Goal: Task Accomplishment & Management: Complete application form

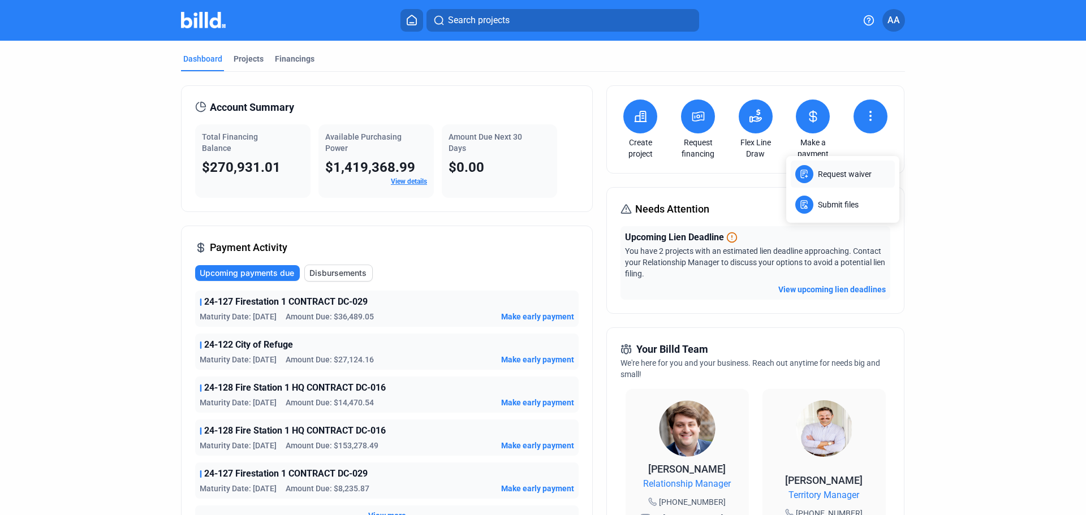
click at [841, 177] on span "Request waiver" at bounding box center [845, 174] width 54 height 11
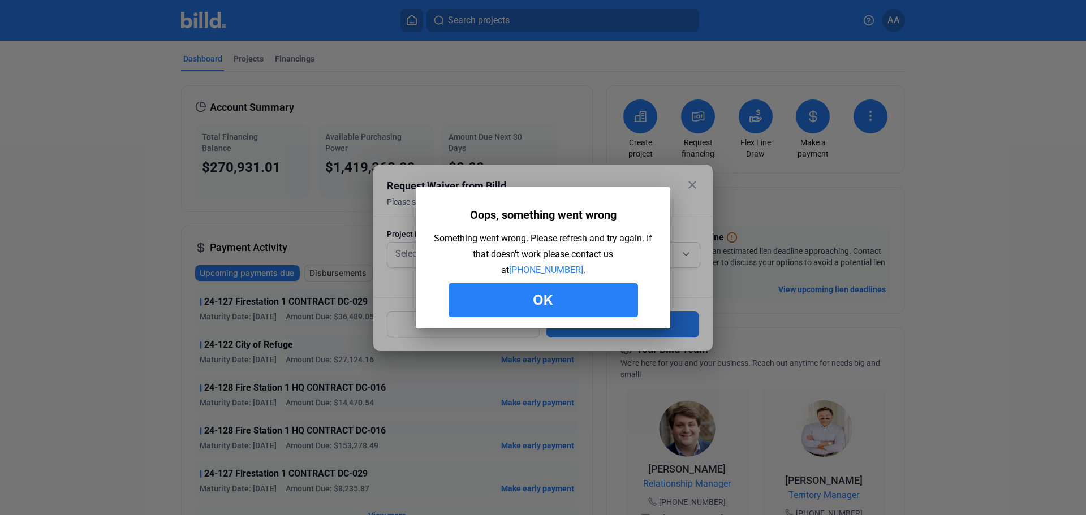
click at [543, 298] on button "Ok" at bounding box center [544, 300] width 190 height 34
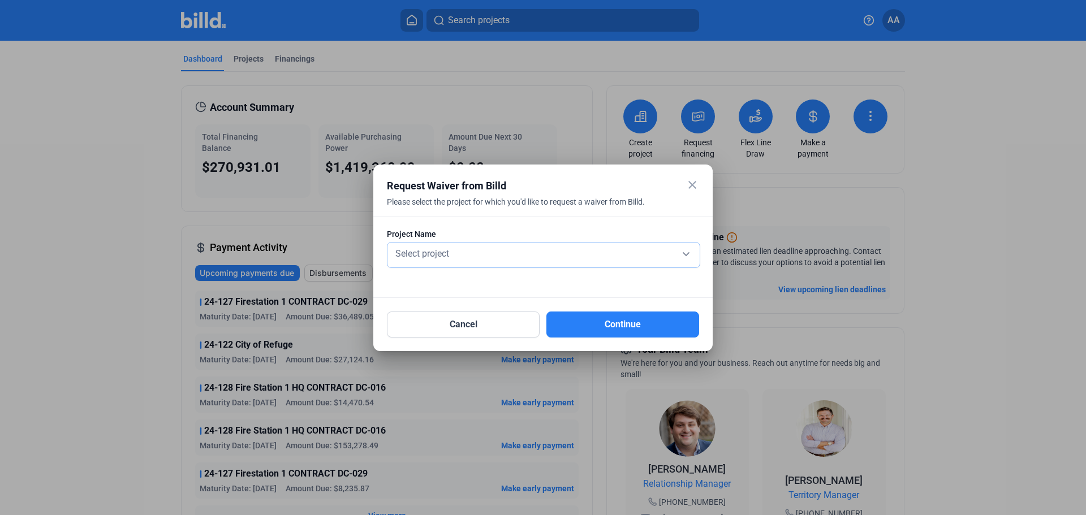
click at [580, 248] on div "Select project" at bounding box center [543, 253] width 301 height 16
click at [519, 252] on div "Select project" at bounding box center [543, 253] width 301 height 16
click at [685, 250] on div "Select project" at bounding box center [543, 253] width 301 height 16
click at [431, 325] on button "Cancel" at bounding box center [463, 325] width 153 height 26
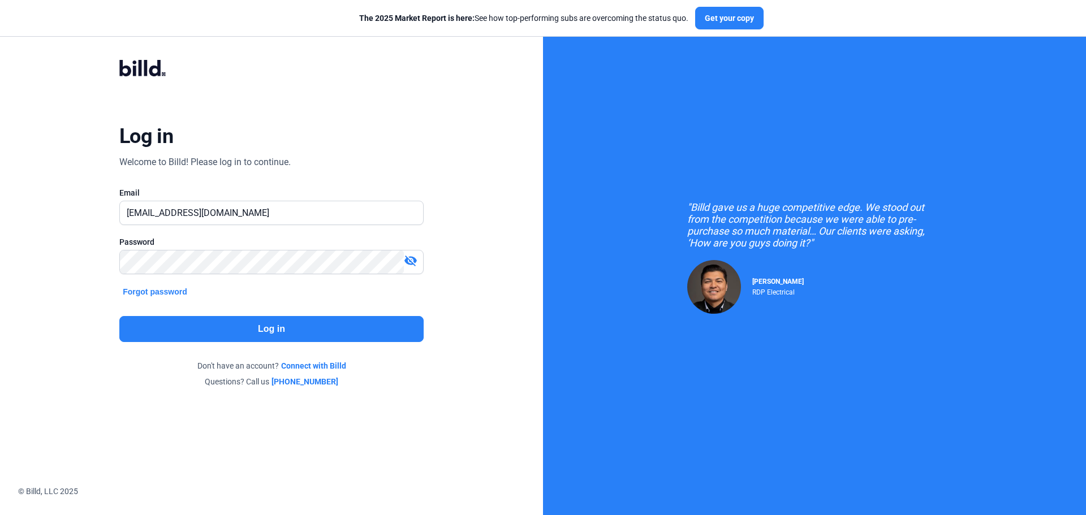
click at [300, 327] on button "Log in" at bounding box center [271, 329] width 304 height 26
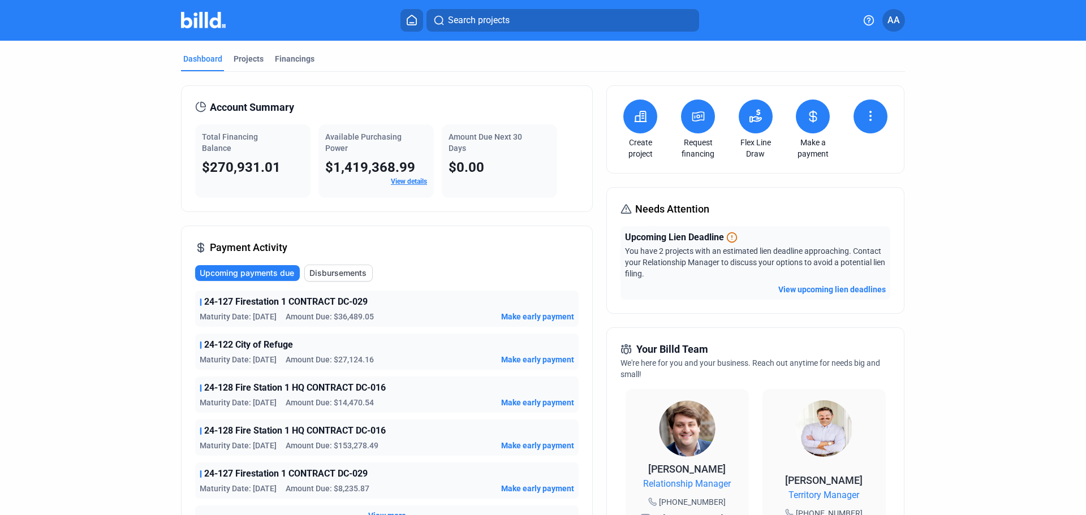
click at [864, 117] on icon at bounding box center [871, 116] width 14 height 14
click at [823, 164] on span "Request waiver" at bounding box center [835, 163] width 54 height 11
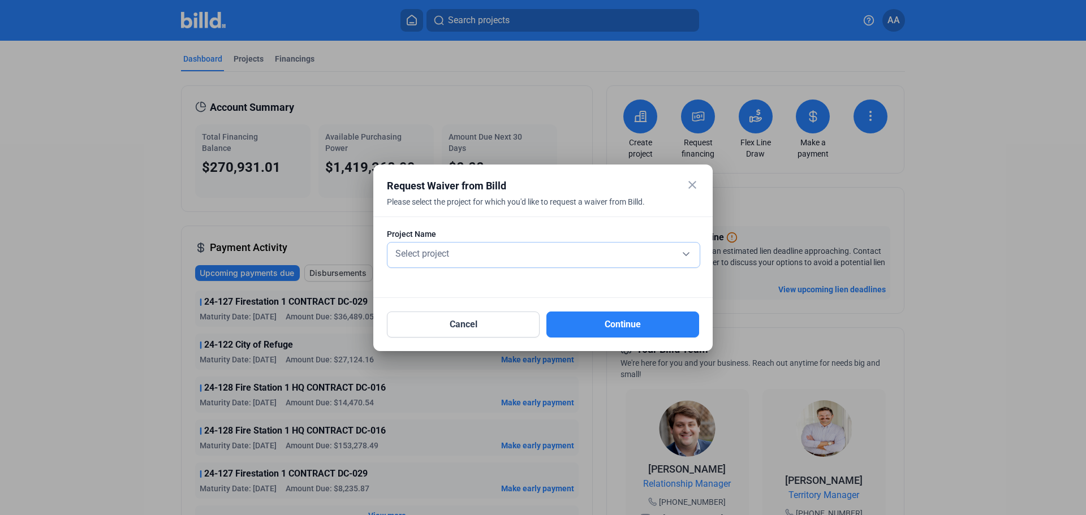
click at [553, 244] on div "Select project" at bounding box center [543, 255] width 301 height 25
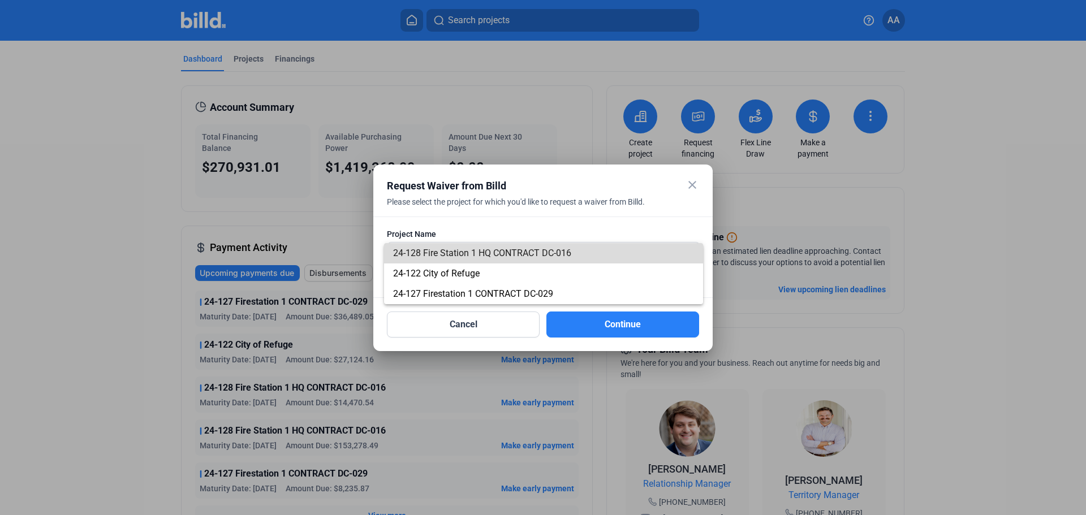
click at [495, 250] on span "24-128 Fire Station 1 HQ CONTRACT DC-016" at bounding box center [482, 253] width 178 height 11
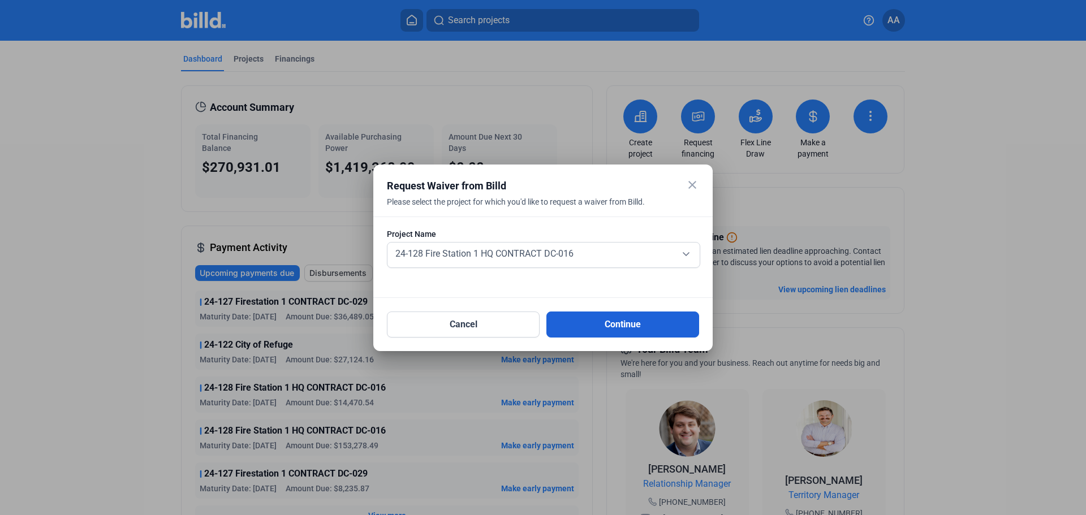
click at [621, 321] on button "Continue" at bounding box center [623, 325] width 153 height 26
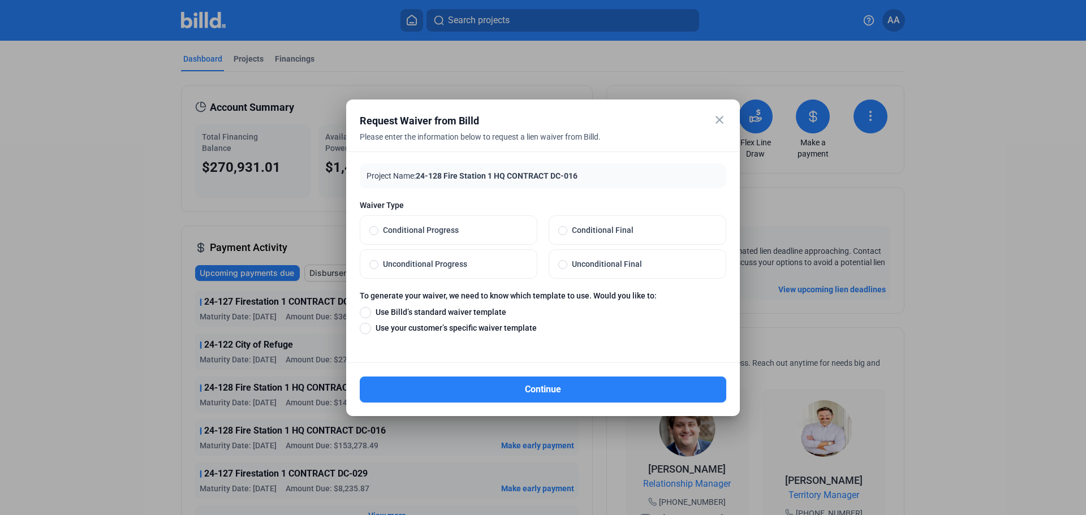
click at [436, 261] on span "Unconditional Progress" at bounding box center [453, 264] width 149 height 11
click at [379, 261] on input "Unconditional Progress" at bounding box center [374, 264] width 9 height 10
radio input "true"
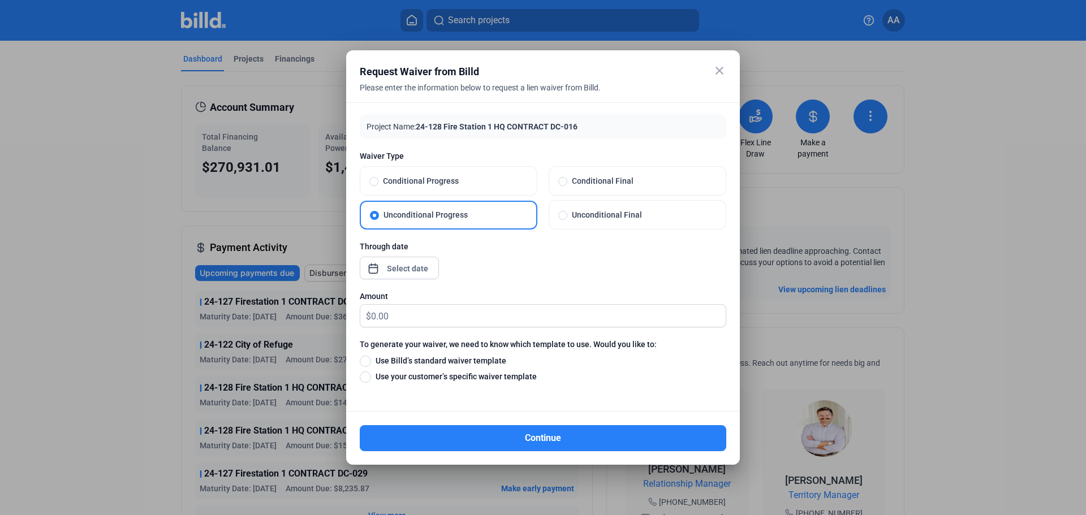
click at [409, 276] on div at bounding box center [408, 269] width 49 height 20
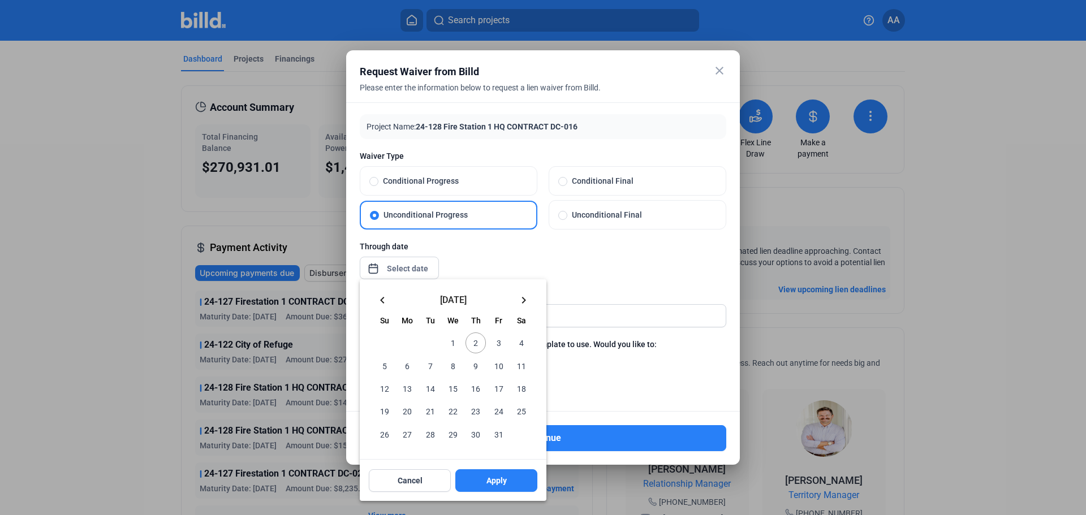
click at [383, 300] on mat-icon "keyboard_arrow_left" at bounding box center [383, 301] width 14 height 14
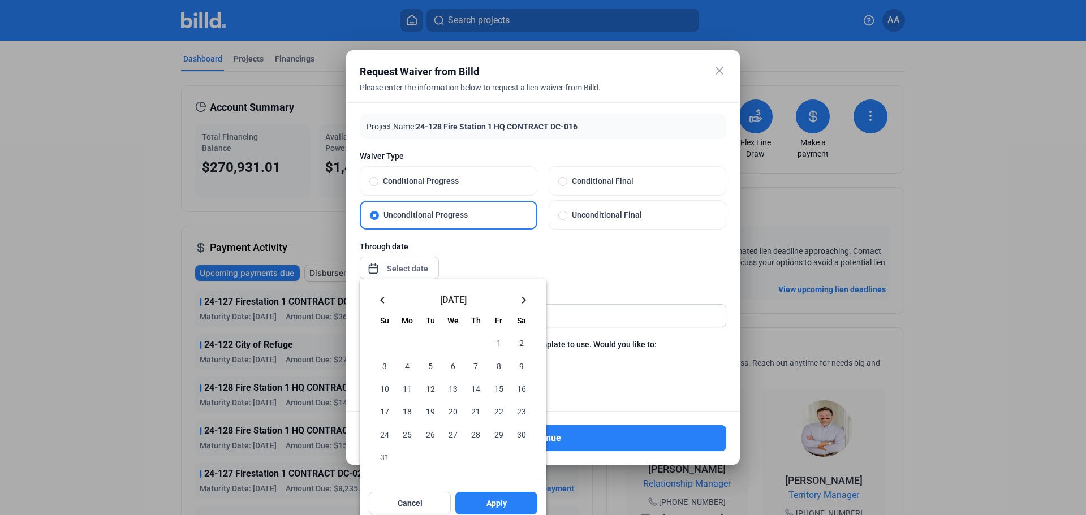
click at [383, 300] on mat-icon "keyboard_arrow_left" at bounding box center [383, 301] width 14 height 14
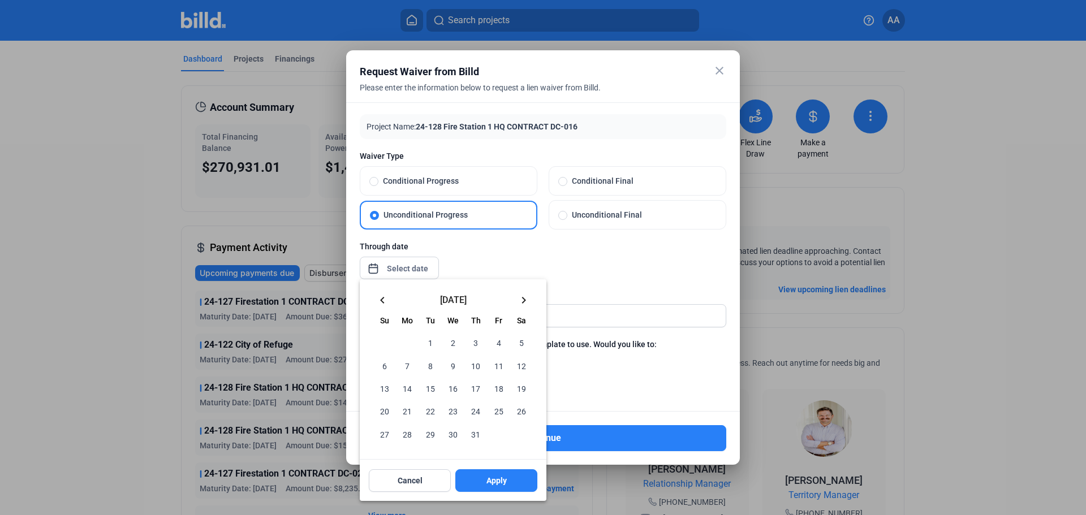
click at [383, 300] on mat-icon "keyboard_arrow_left" at bounding box center [383, 301] width 14 height 14
click at [405, 437] on span "30" at bounding box center [407, 434] width 20 height 20
click at [494, 483] on span "Apply" at bounding box center [497, 480] width 20 height 11
type input "[DATE]"
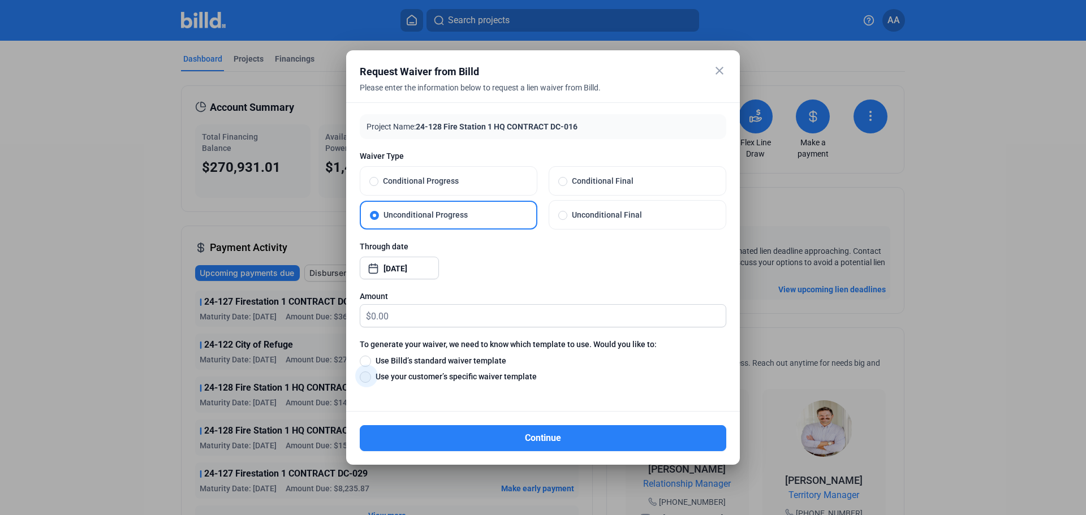
click at [367, 377] on span at bounding box center [365, 377] width 11 height 11
click at [367, 377] on input "Use your customer’s specific waiver template" at bounding box center [365, 377] width 11 height 12
radio input "true"
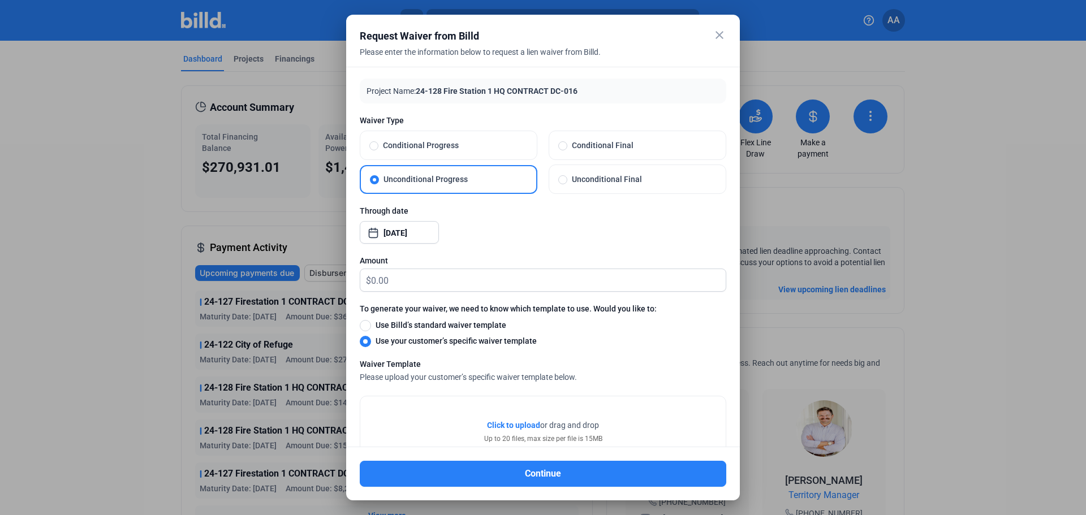
click at [506, 422] on span "Click to upload" at bounding box center [513, 425] width 53 height 9
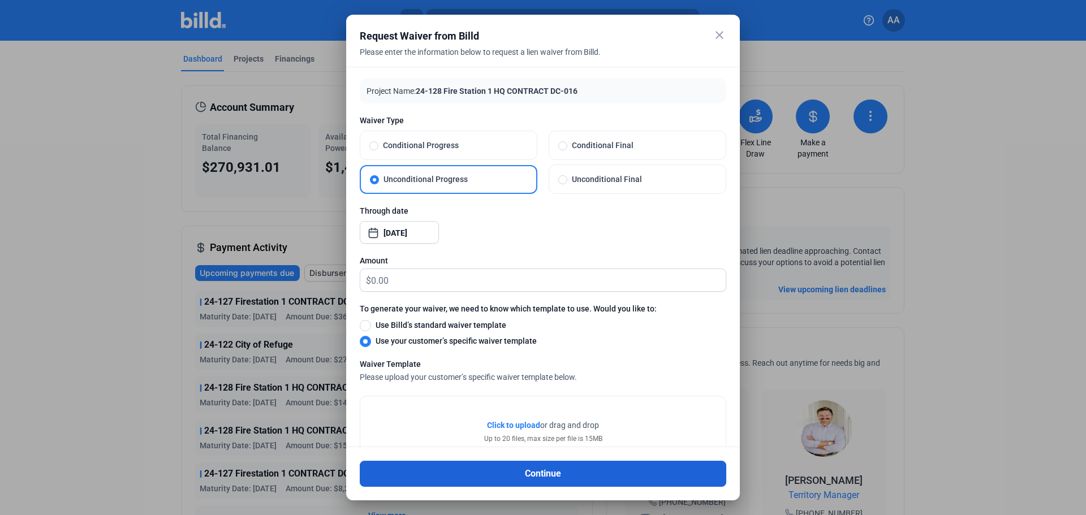
click at [593, 469] on button "Continue" at bounding box center [543, 474] width 367 height 26
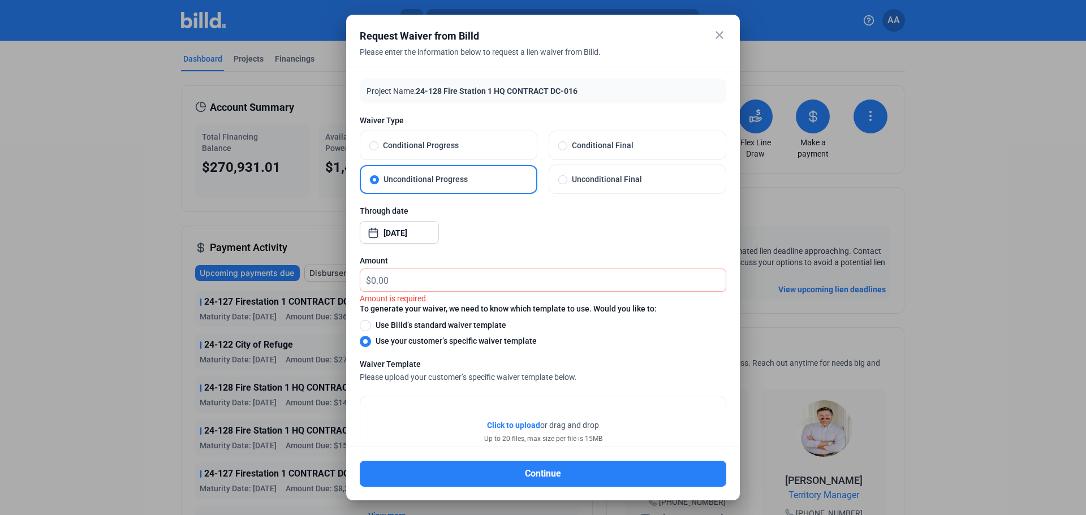
click at [369, 277] on span "$" at bounding box center [365, 278] width 11 height 19
click at [380, 277] on input "text" at bounding box center [548, 280] width 355 height 22
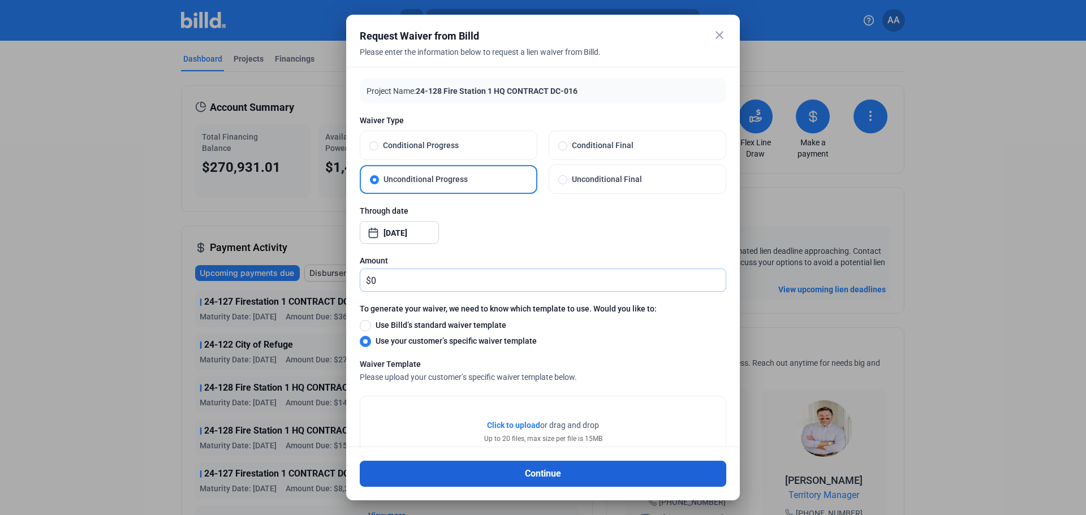
type input "0"
click at [523, 474] on button "Continue" at bounding box center [543, 474] width 367 height 26
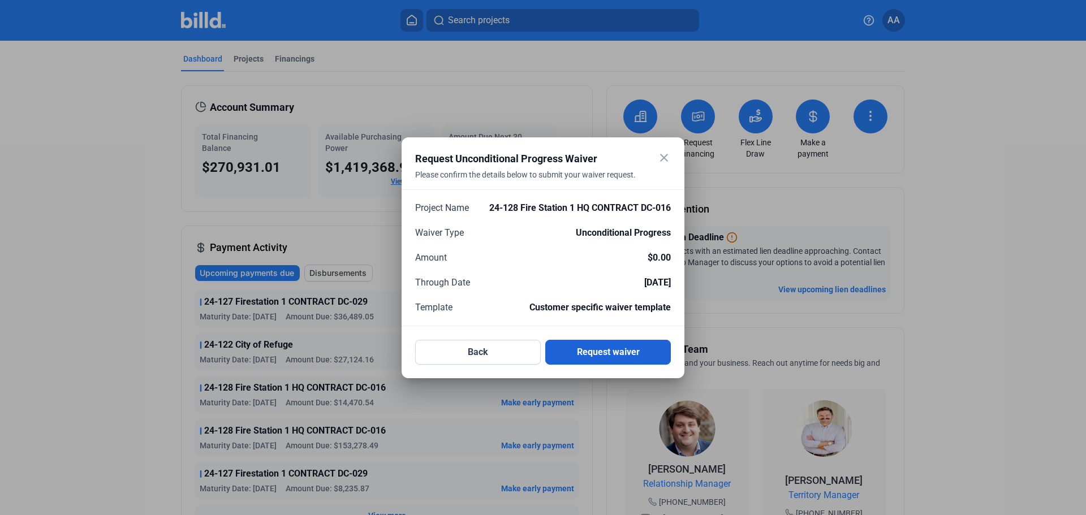
click at [596, 353] on button "Request waiver" at bounding box center [608, 352] width 126 height 25
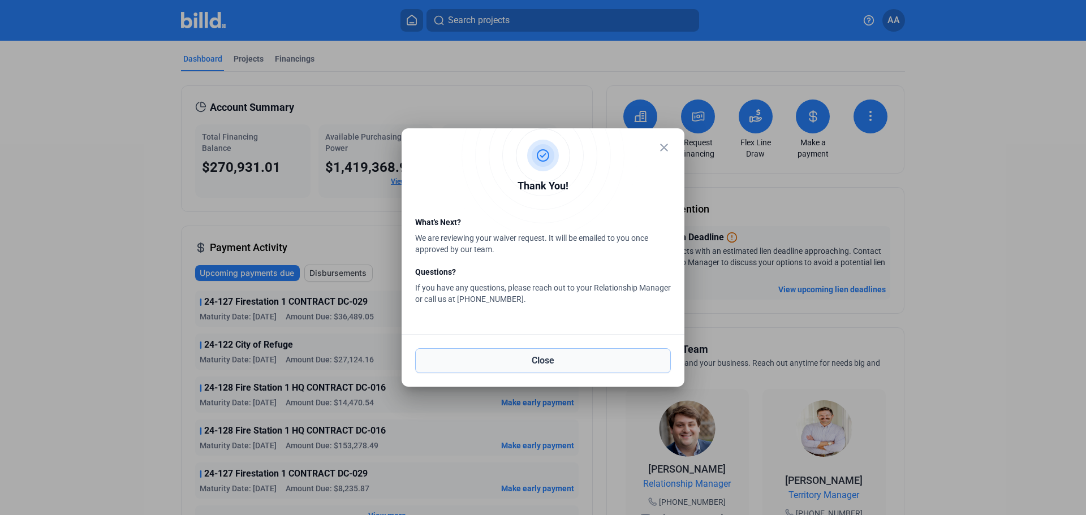
click at [594, 355] on button "Close" at bounding box center [543, 361] width 256 height 25
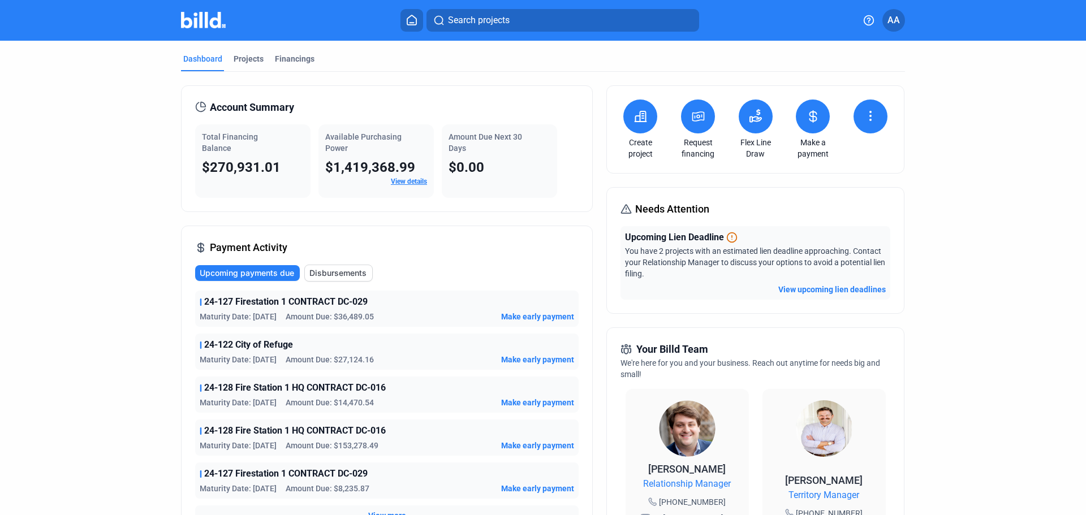
click at [864, 123] on dots-menu-icon at bounding box center [871, 116] width 14 height 15
click at [834, 166] on span "Request waiver" at bounding box center [835, 165] width 54 height 11
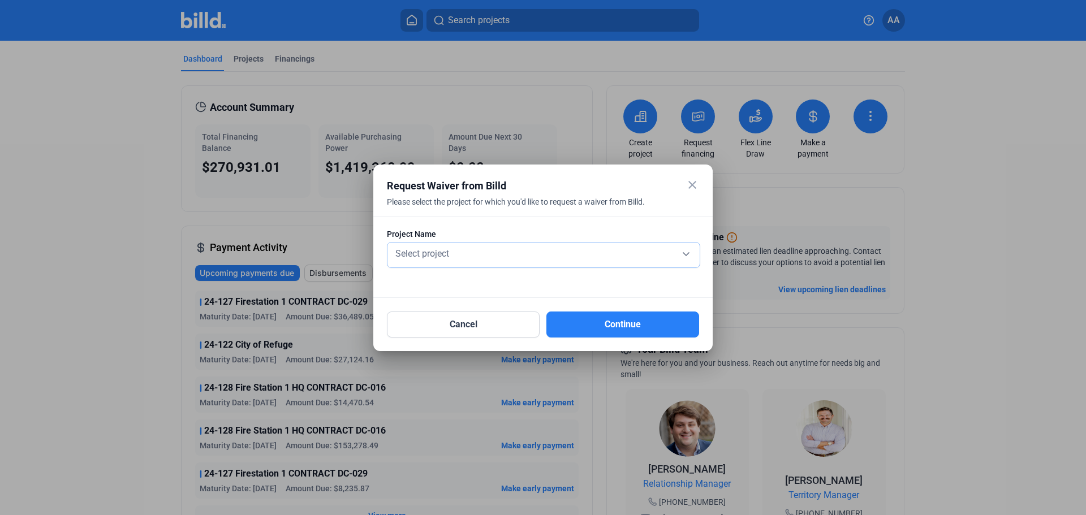
click at [518, 251] on div "Select project" at bounding box center [543, 253] width 301 height 16
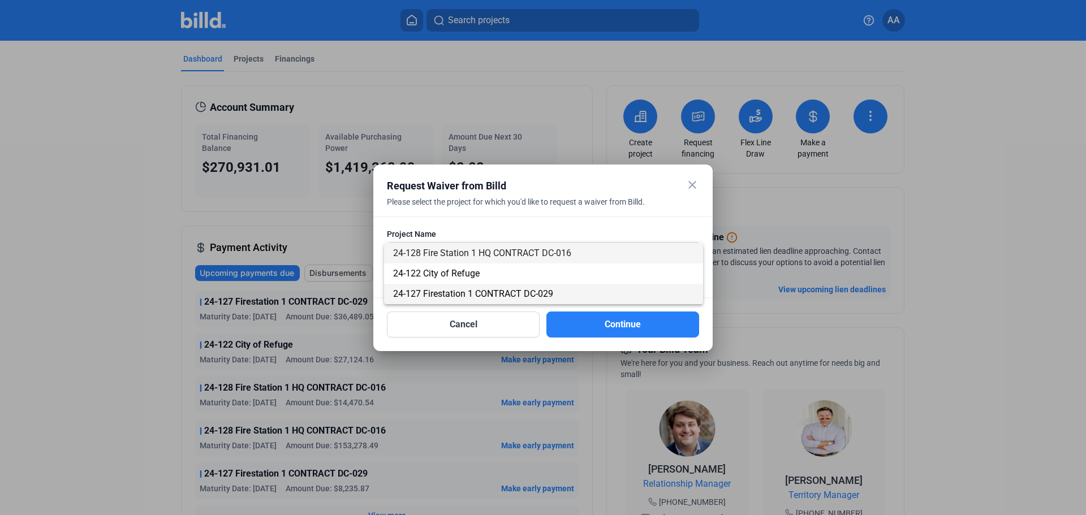
click at [488, 291] on span "24-127 Firestation 1 CONTRACT DC-029" at bounding box center [473, 294] width 160 height 11
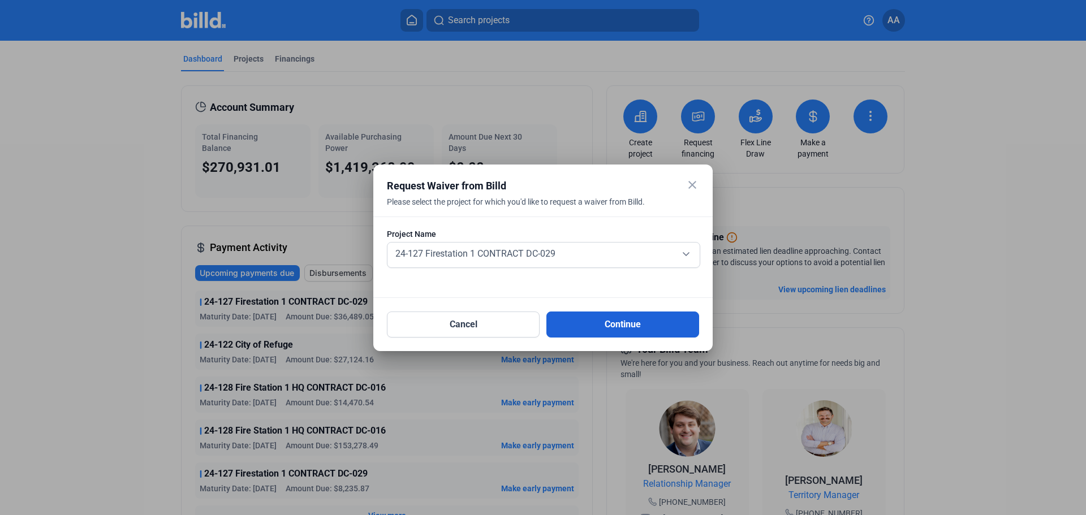
click at [574, 329] on button "Continue" at bounding box center [623, 325] width 153 height 26
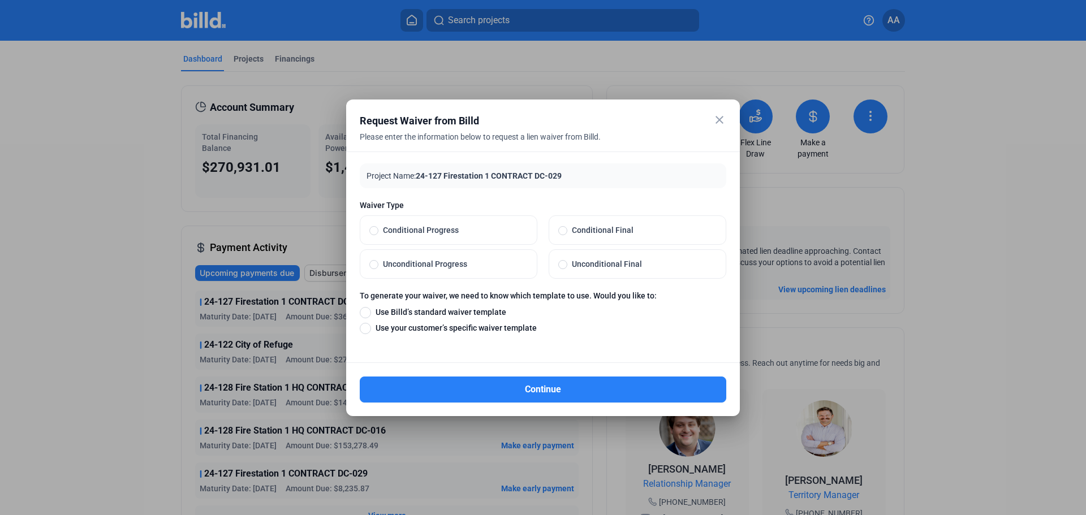
click at [401, 259] on span "Unconditional Progress" at bounding box center [453, 264] width 149 height 11
click at [379, 259] on input "Unconditional Progress" at bounding box center [374, 264] width 9 height 10
radio input "true"
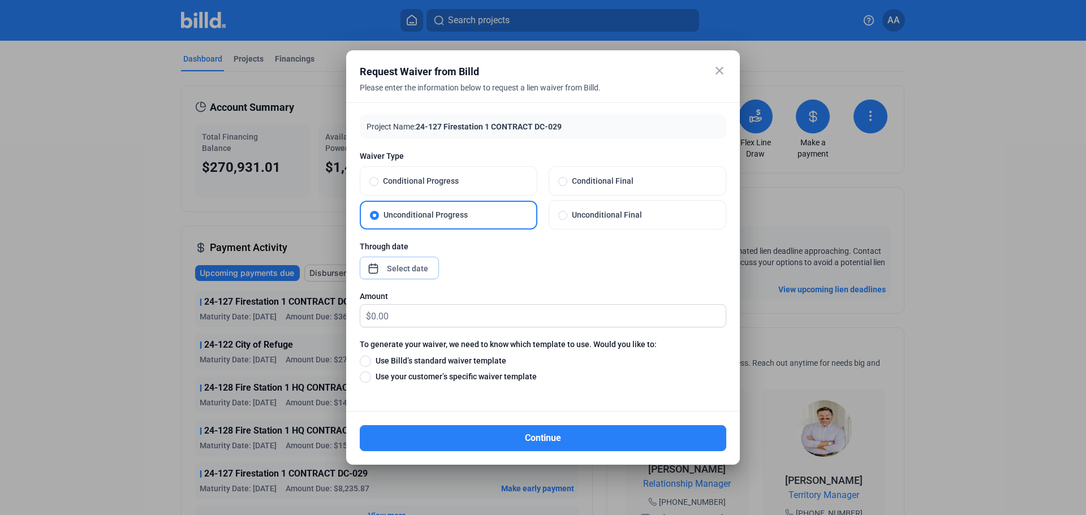
click at [396, 271] on div "close Request Waiver from Billd Please enter the information below to request a…" at bounding box center [543, 257] width 1086 height 515
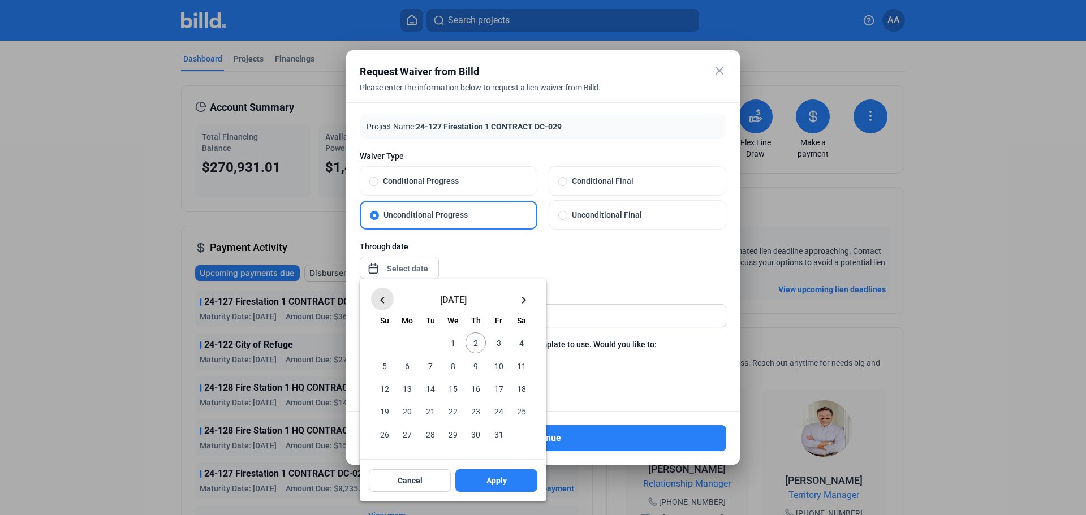
click at [384, 298] on mat-icon "keyboard_arrow_left" at bounding box center [383, 301] width 14 height 14
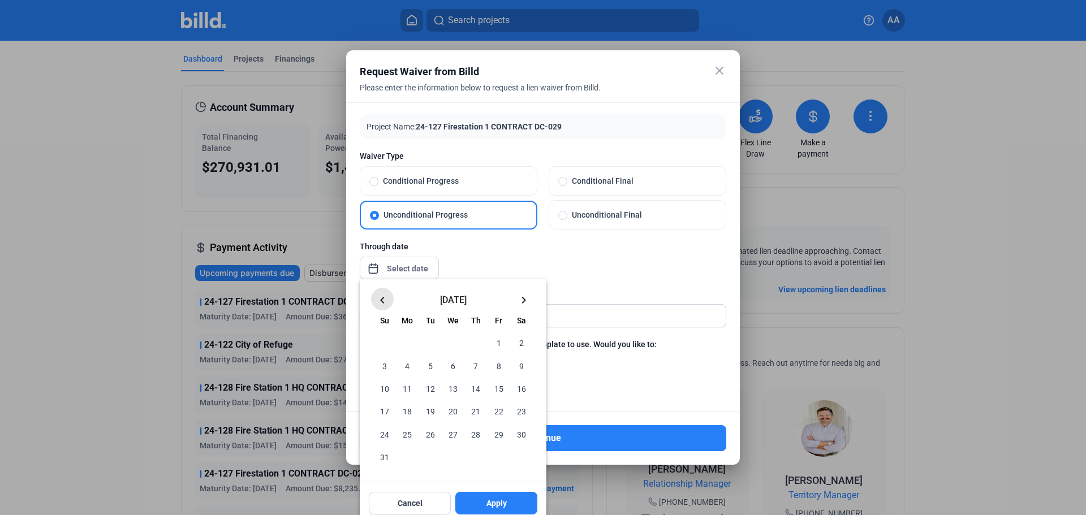
click at [384, 298] on mat-icon "keyboard_arrow_left" at bounding box center [383, 301] width 14 height 14
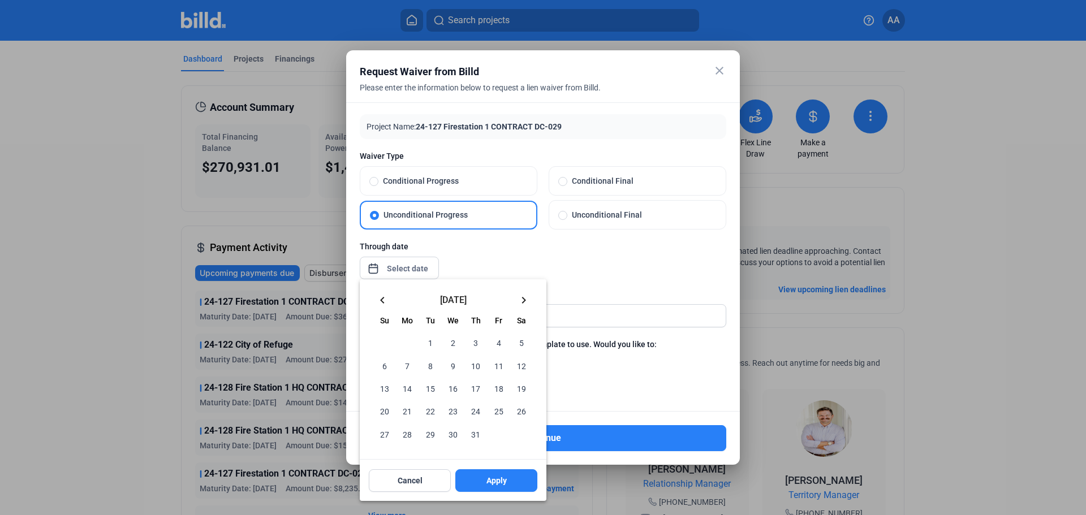
click at [453, 435] on span "30" at bounding box center [453, 434] width 20 height 20
click at [478, 480] on button "Apply" at bounding box center [497, 481] width 82 height 23
type input "[DATE]"
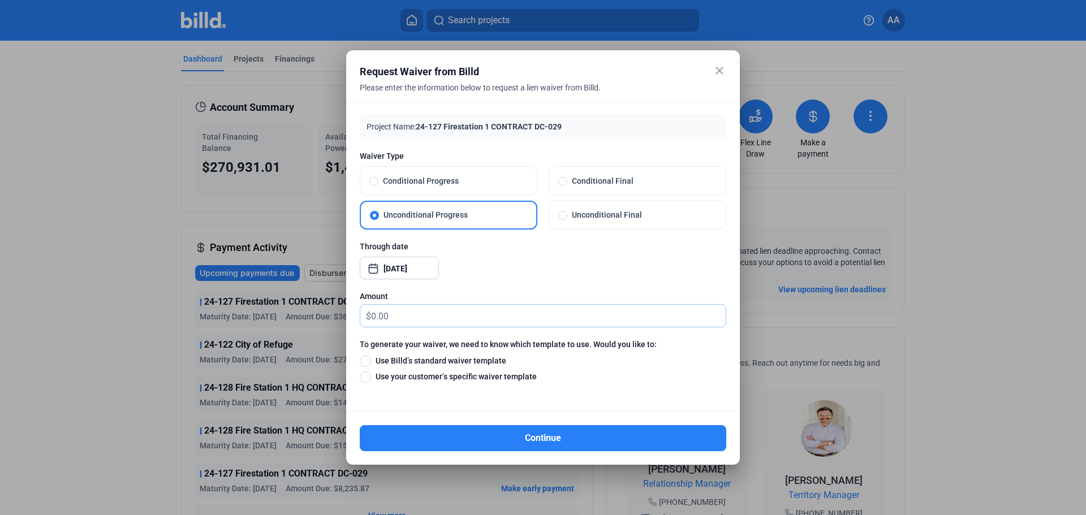
click at [405, 306] on input "text" at bounding box center [548, 316] width 355 height 22
type input "0"
click at [368, 380] on span at bounding box center [365, 377] width 11 height 11
click at [368, 380] on input "Use your customer’s specific waiver template" at bounding box center [365, 377] width 11 height 12
radio input "true"
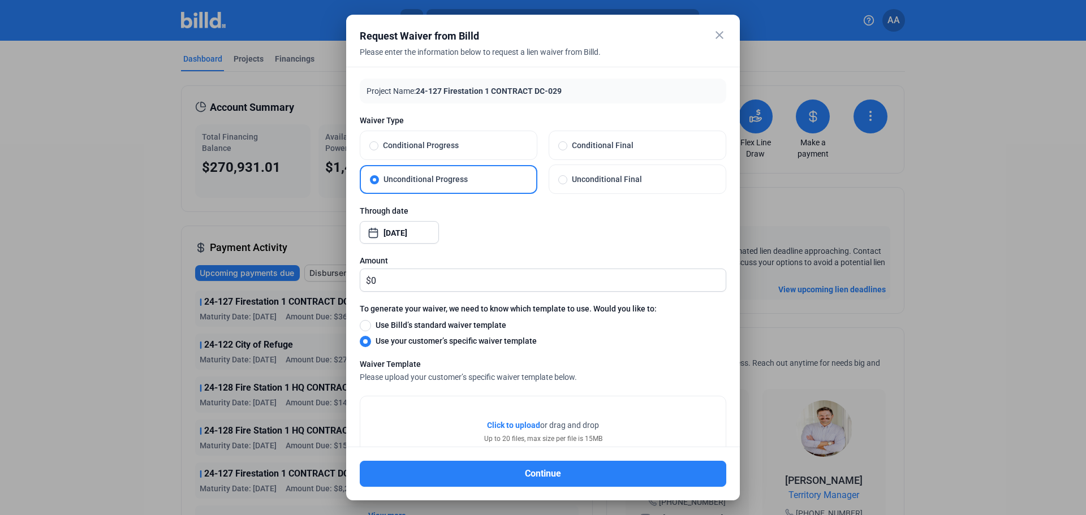
click at [515, 429] on span "Click to upload" at bounding box center [513, 425] width 53 height 9
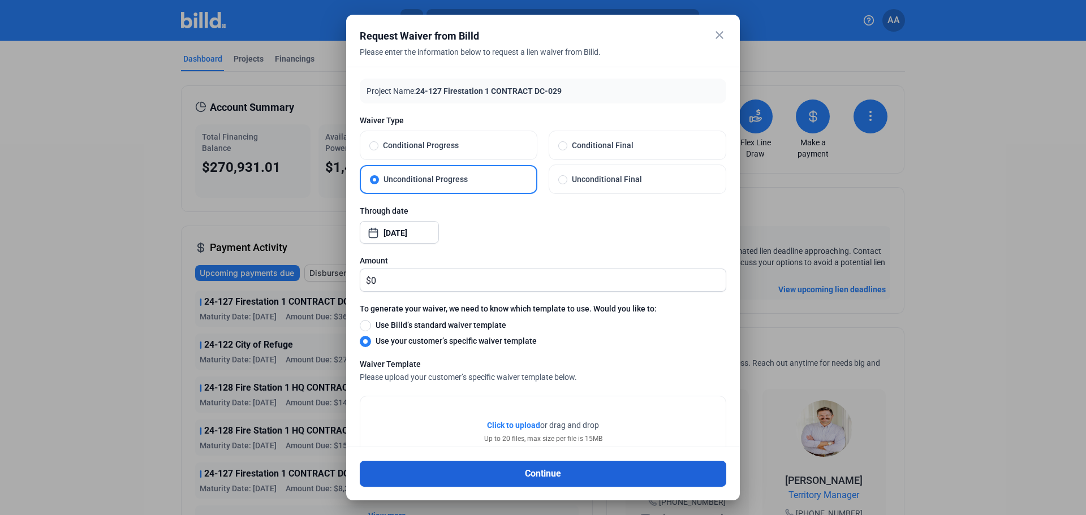
click at [547, 472] on button "Continue" at bounding box center [543, 474] width 367 height 26
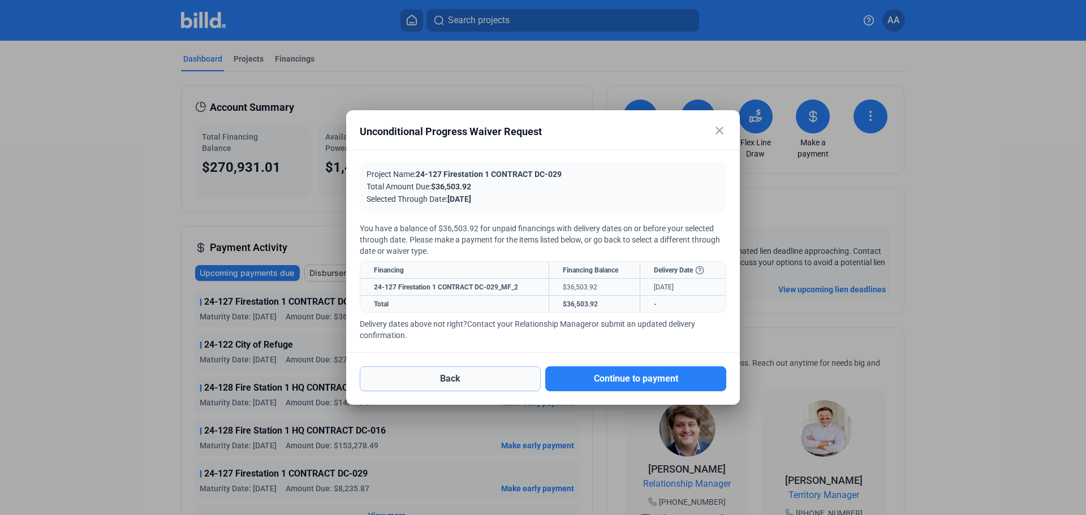
click at [458, 380] on button "Back" at bounding box center [450, 379] width 181 height 25
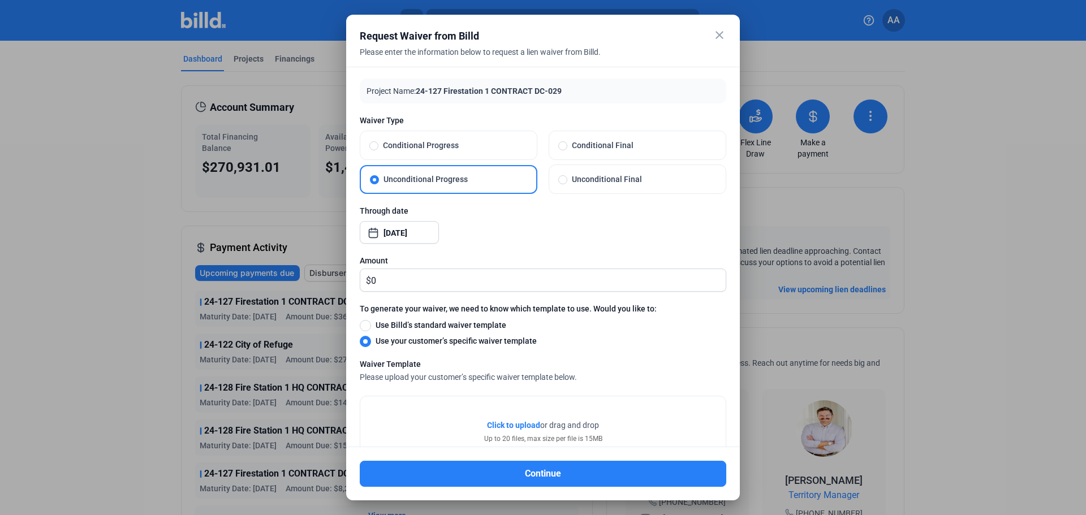
click at [425, 234] on div "close Request Waiver from Billd Please enter the information below to request a…" at bounding box center [543, 257] width 1086 height 515
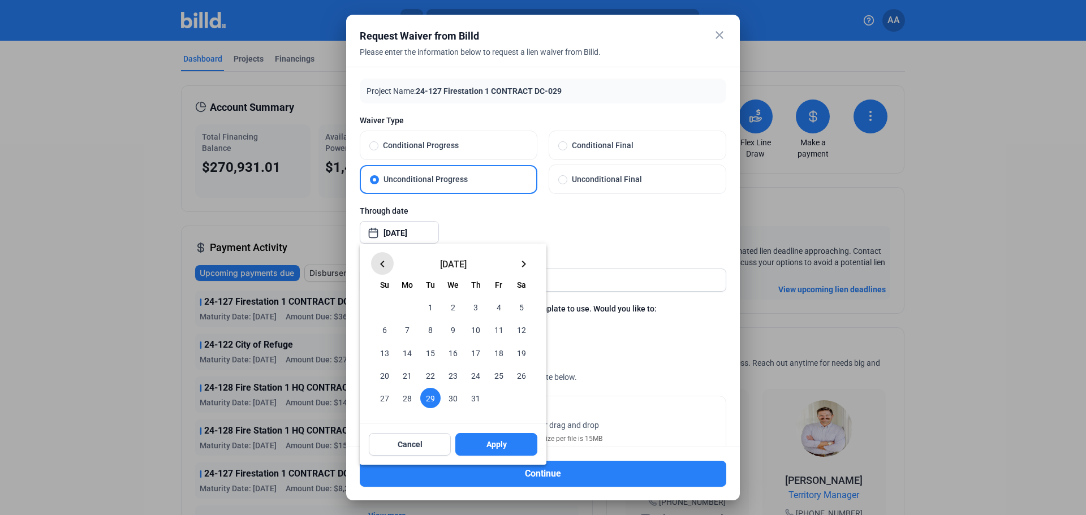
click at [384, 263] on mat-icon "keyboard_arrow_left" at bounding box center [383, 264] width 14 height 14
click at [404, 395] on span "30" at bounding box center [407, 398] width 20 height 20
click at [489, 442] on span "Apply" at bounding box center [497, 444] width 20 height 11
type input "[DATE]"
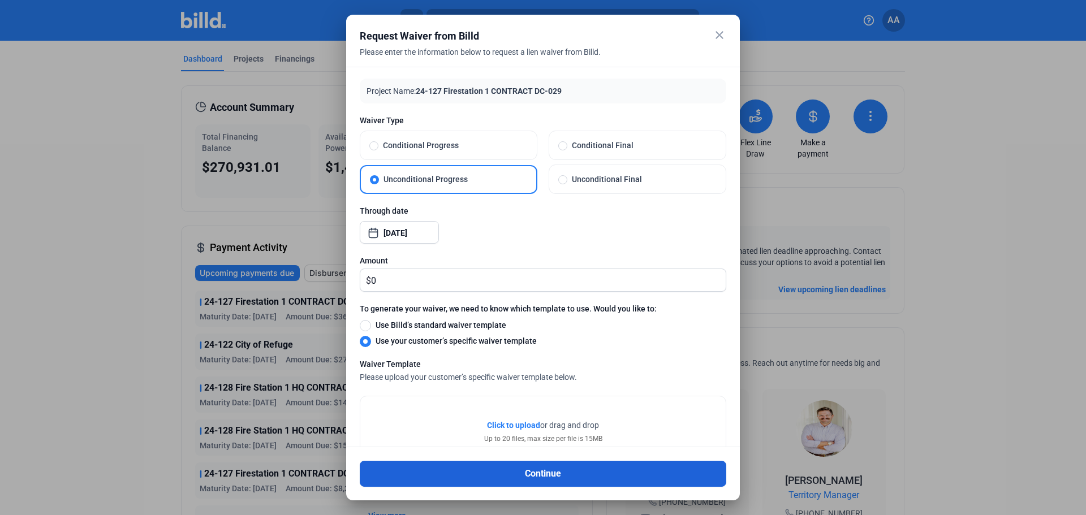
click at [507, 476] on button "Continue" at bounding box center [543, 474] width 367 height 26
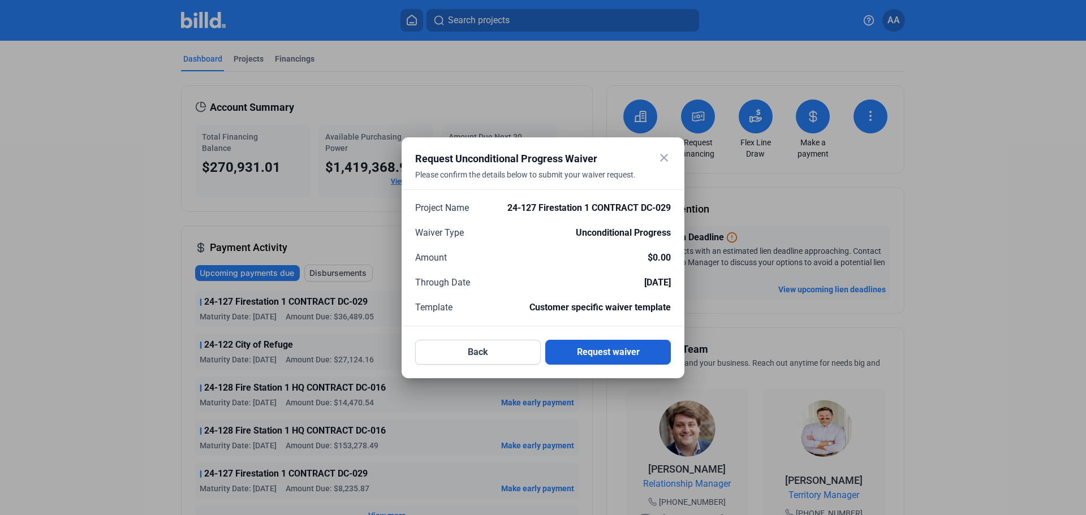
click at [589, 354] on button "Request waiver" at bounding box center [608, 352] width 126 height 25
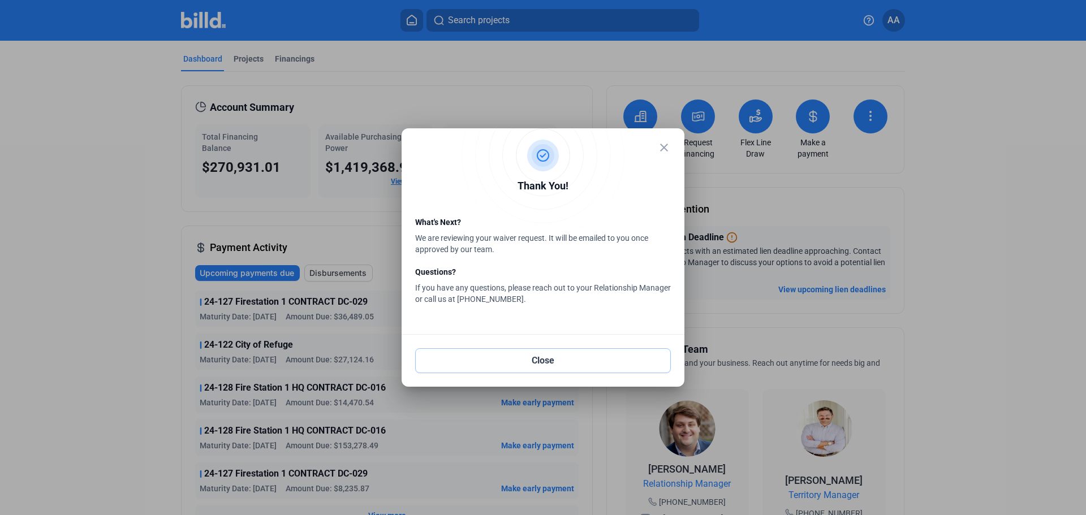
click at [594, 351] on button "Close" at bounding box center [543, 361] width 256 height 25
